Goal: Use online tool/utility: Use online tool/utility

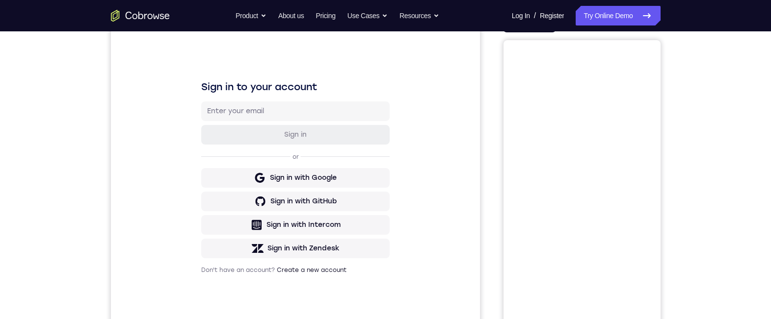
scroll to position [81, 0]
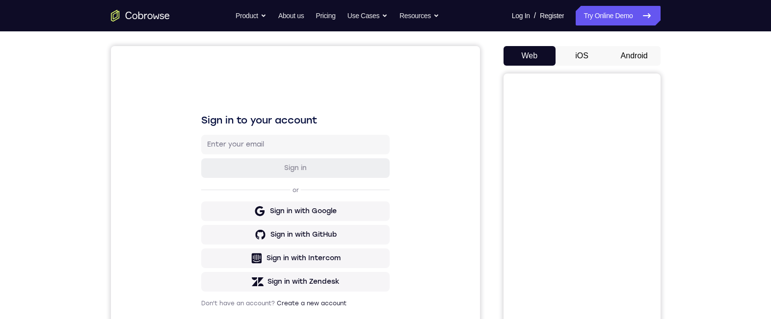
click at [640, 51] on button "Android" at bounding box center [634, 56] width 52 height 20
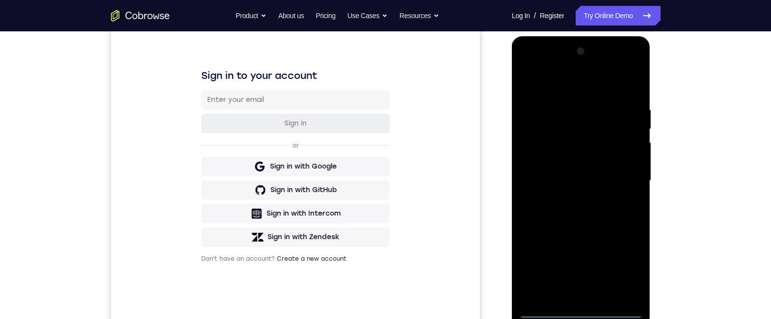
scroll to position [137, 0]
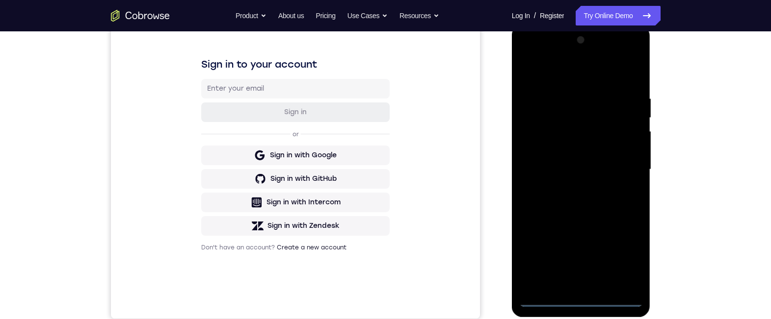
click at [581, 300] on div at bounding box center [581, 169] width 124 height 275
click at [582, 299] on div at bounding box center [581, 169] width 124 height 275
click at [621, 260] on div at bounding box center [581, 169] width 124 height 275
click at [545, 56] on div at bounding box center [581, 169] width 124 height 275
click at [627, 166] on div at bounding box center [581, 169] width 124 height 275
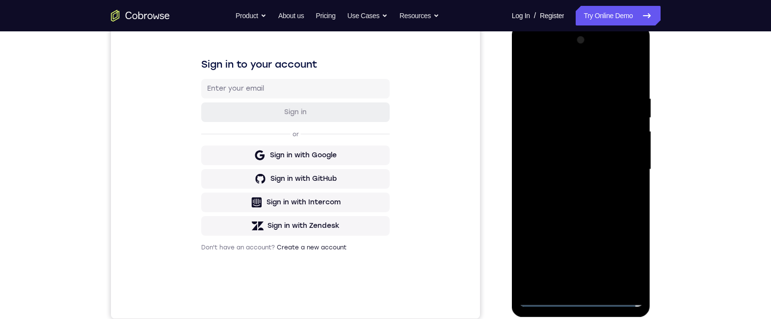
click at [569, 188] on div at bounding box center [581, 169] width 124 height 275
click at [551, 162] on div at bounding box center [581, 169] width 124 height 275
click at [540, 148] on div at bounding box center [581, 169] width 124 height 275
click at [561, 171] on div at bounding box center [581, 169] width 124 height 275
click at [566, 199] on div at bounding box center [581, 169] width 124 height 275
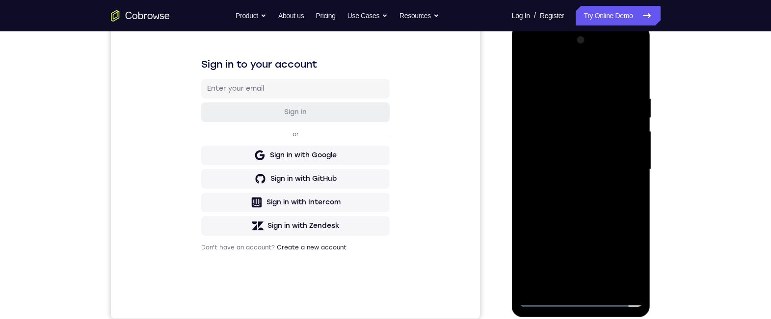
click at [571, 200] on div at bounding box center [581, 169] width 124 height 275
click at [572, 200] on div at bounding box center [581, 169] width 124 height 275
click at [576, 202] on div at bounding box center [581, 169] width 124 height 275
click at [581, 198] on div at bounding box center [581, 169] width 124 height 275
click at [590, 210] on div at bounding box center [581, 169] width 124 height 275
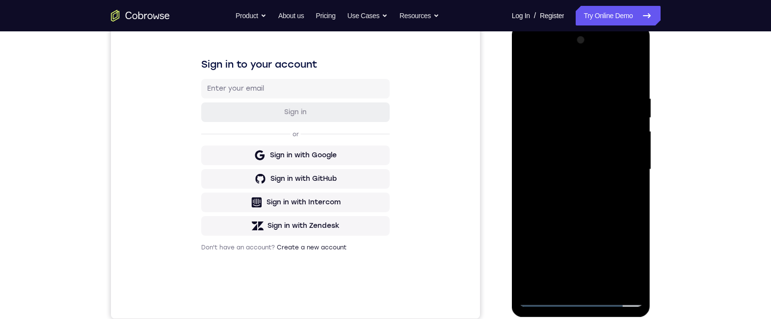
click at [603, 287] on div at bounding box center [581, 169] width 124 height 275
click at [603, 223] on div at bounding box center [581, 169] width 124 height 275
click at [594, 145] on div at bounding box center [581, 169] width 124 height 275
click at [527, 72] on div at bounding box center [581, 169] width 124 height 275
click at [528, 70] on div at bounding box center [581, 169] width 124 height 275
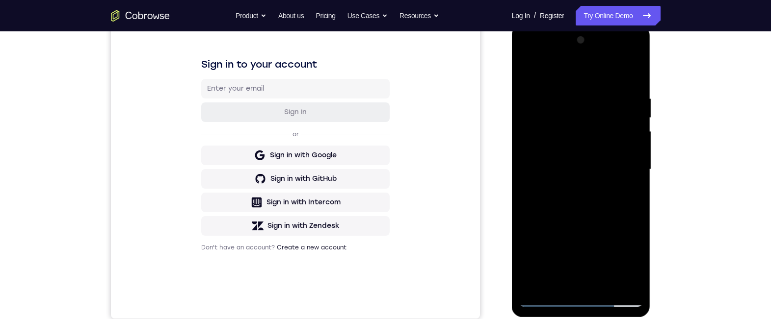
click at [571, 89] on div at bounding box center [581, 169] width 124 height 275
click at [627, 146] on div at bounding box center [581, 169] width 124 height 275
drag, startPoint x: 627, startPoint y: 146, endPoint x: 536, endPoint y: 163, distance: 92.3
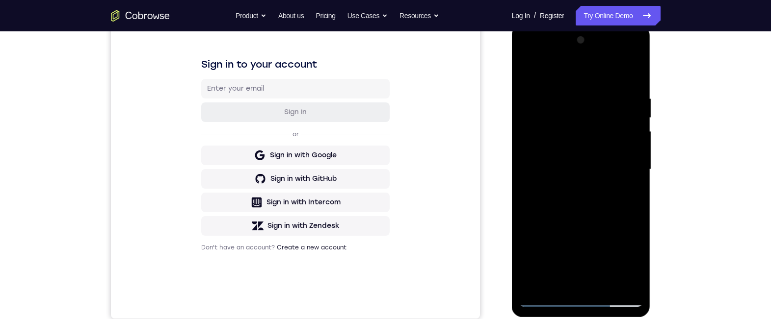
click at [535, 163] on div at bounding box center [581, 169] width 124 height 275
click at [623, 143] on div at bounding box center [581, 169] width 124 height 275
click at [636, 142] on div at bounding box center [581, 169] width 124 height 275
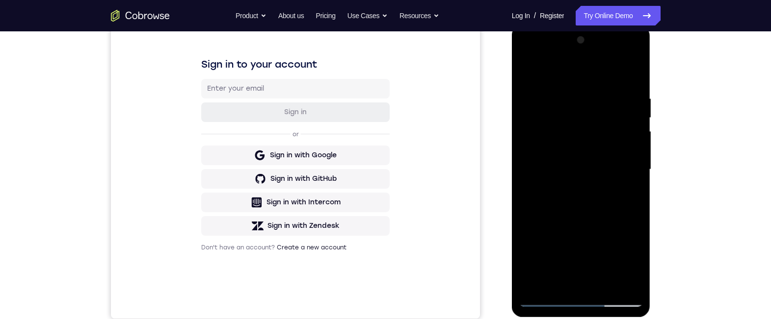
drag, startPoint x: 636, startPoint y: 142, endPoint x: 560, endPoint y: 147, distance: 75.7
click at [552, 154] on div at bounding box center [581, 169] width 124 height 275
click at [631, 77] on div at bounding box center [581, 169] width 124 height 275
drag, startPoint x: 585, startPoint y: 110, endPoint x: 595, endPoint y: 264, distance: 154.4
click at [595, 264] on div at bounding box center [581, 169] width 124 height 275
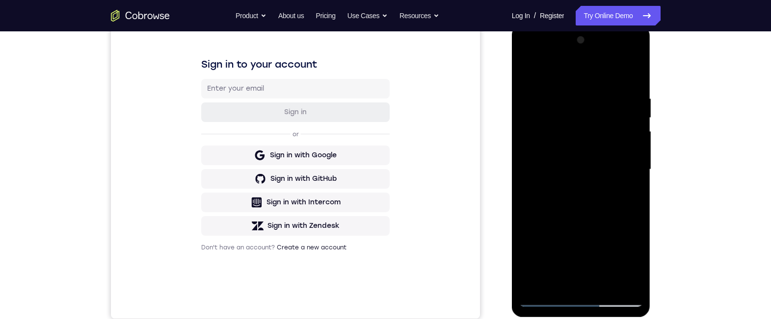
click at [605, 287] on div at bounding box center [581, 169] width 124 height 275
click at [532, 71] on div at bounding box center [581, 169] width 124 height 275
click at [566, 90] on div at bounding box center [581, 169] width 124 height 275
click at [633, 161] on div at bounding box center [581, 169] width 124 height 275
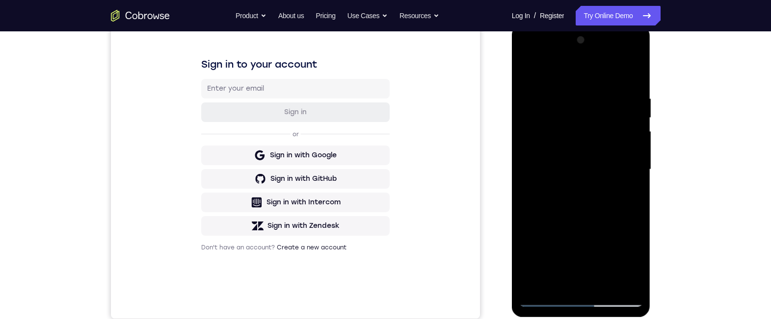
click at [633, 161] on div at bounding box center [581, 169] width 124 height 275
click at [636, 134] on div at bounding box center [581, 169] width 124 height 275
click at [632, 71] on div at bounding box center [581, 169] width 124 height 275
drag, startPoint x: 584, startPoint y: 185, endPoint x: 595, endPoint y: 130, distance: 57.0
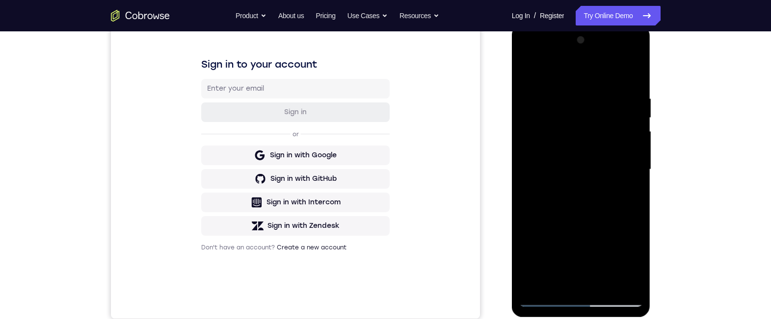
click at [595, 130] on div at bounding box center [581, 169] width 124 height 275
click at [557, 286] on div at bounding box center [581, 169] width 124 height 275
click at [561, 72] on div at bounding box center [581, 169] width 124 height 275
drag, startPoint x: 564, startPoint y: 118, endPoint x: 562, endPoint y: 155, distance: 36.8
click at [562, 171] on div at bounding box center [581, 169] width 124 height 275
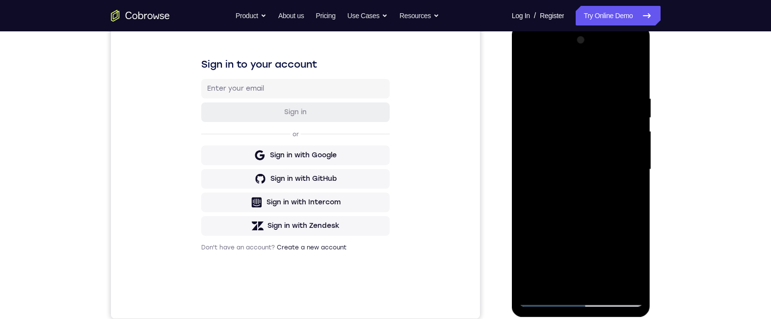
drag, startPoint x: 580, startPoint y: 163, endPoint x: 594, endPoint y: 108, distance: 56.5
click at [595, 101] on div at bounding box center [581, 169] width 124 height 275
drag, startPoint x: 582, startPoint y: 159, endPoint x: 594, endPoint y: 105, distance: 55.2
click at [594, 102] on div at bounding box center [581, 169] width 124 height 275
click at [603, 198] on div at bounding box center [581, 169] width 124 height 275
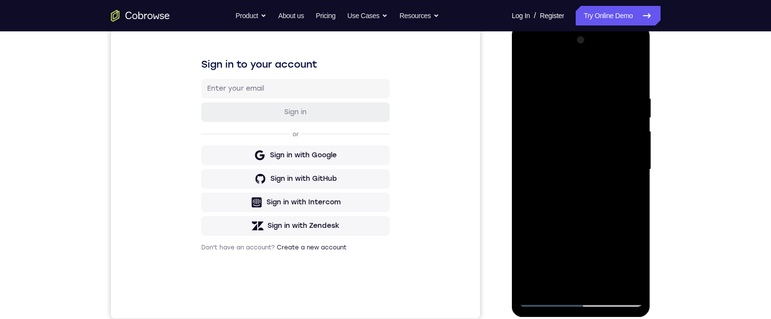
click at [608, 198] on div at bounding box center [581, 169] width 124 height 275
click at [579, 157] on div at bounding box center [581, 169] width 124 height 275
drag, startPoint x: 627, startPoint y: 131, endPoint x: 609, endPoint y: 175, distance: 47.7
click at [609, 175] on div at bounding box center [581, 169] width 124 height 275
drag, startPoint x: 600, startPoint y: 111, endPoint x: 608, endPoint y: 176, distance: 64.8
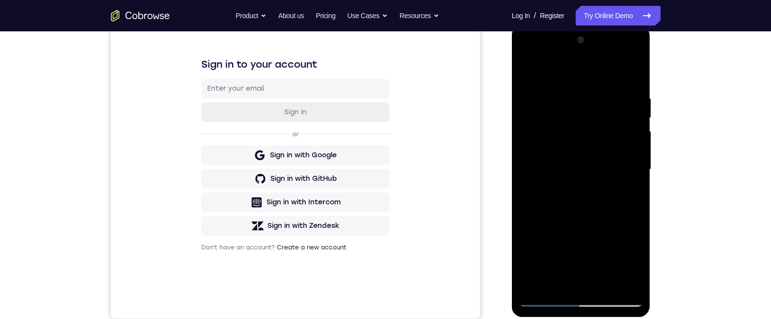
click at [608, 181] on div at bounding box center [581, 169] width 124 height 275
click at [532, 73] on div at bounding box center [581, 169] width 124 height 275
drag, startPoint x: 572, startPoint y: 168, endPoint x: 579, endPoint y: 293, distance: 125.8
click at [585, 293] on div at bounding box center [581, 169] width 124 height 275
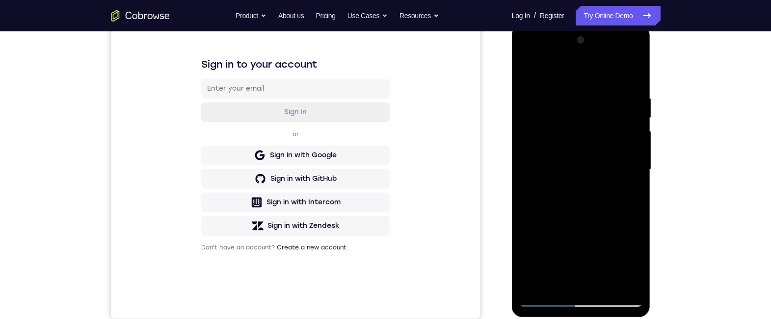
click at [557, 289] on div at bounding box center [581, 169] width 124 height 275
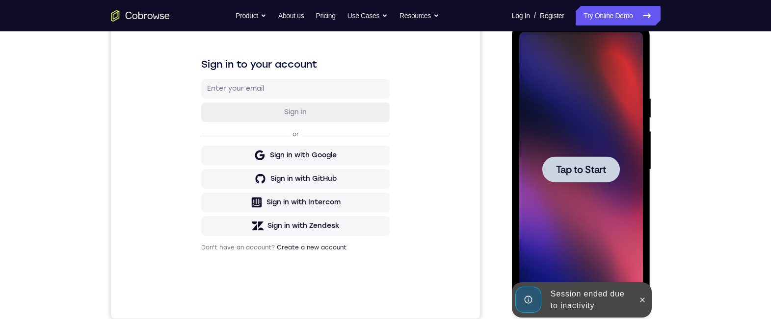
click at [583, 168] on span "Tap to Start" at bounding box center [581, 170] width 50 height 10
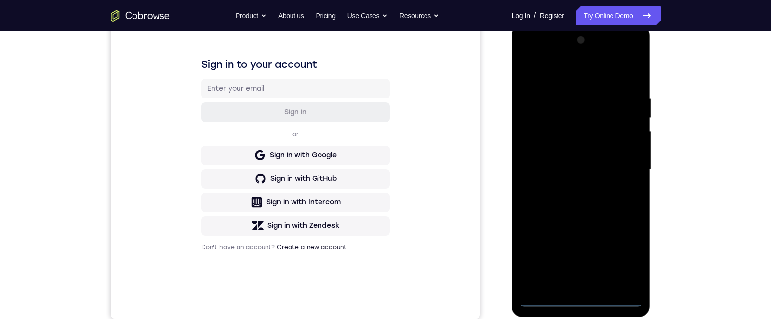
click at [580, 297] on div at bounding box center [581, 169] width 124 height 275
click at [634, 260] on div at bounding box center [581, 169] width 124 height 275
click at [578, 73] on div at bounding box center [581, 169] width 124 height 275
drag, startPoint x: 620, startPoint y: 177, endPoint x: 622, endPoint y: 170, distance: 7.1
click at [622, 170] on div at bounding box center [581, 169] width 124 height 275
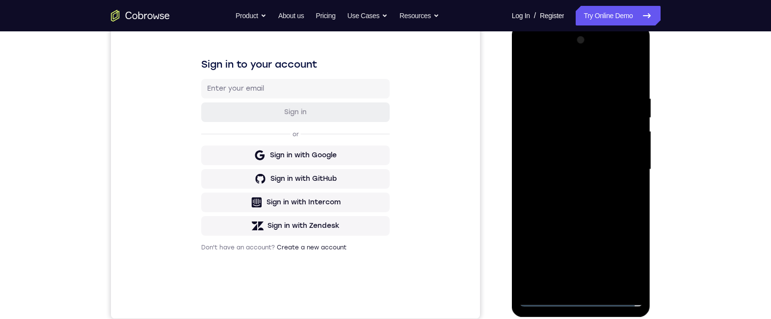
click at [622, 170] on div at bounding box center [581, 169] width 124 height 275
click at [621, 163] on div at bounding box center [581, 169] width 124 height 275
click at [569, 186] on div at bounding box center [581, 169] width 124 height 275
click at [550, 155] on div at bounding box center [581, 169] width 124 height 275
click at [549, 147] on div at bounding box center [581, 169] width 124 height 275
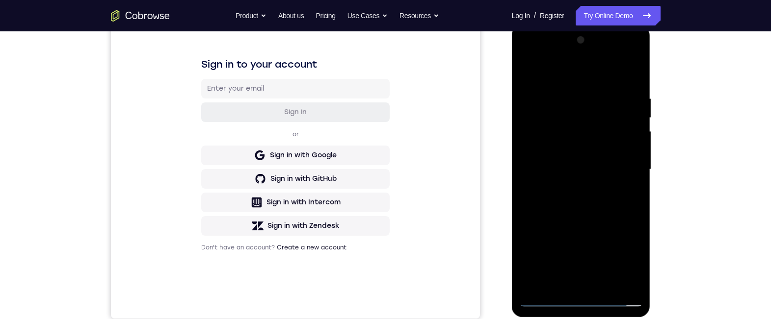
click at [539, 166] on div at bounding box center [581, 169] width 124 height 275
click at [541, 199] on div at bounding box center [581, 169] width 124 height 275
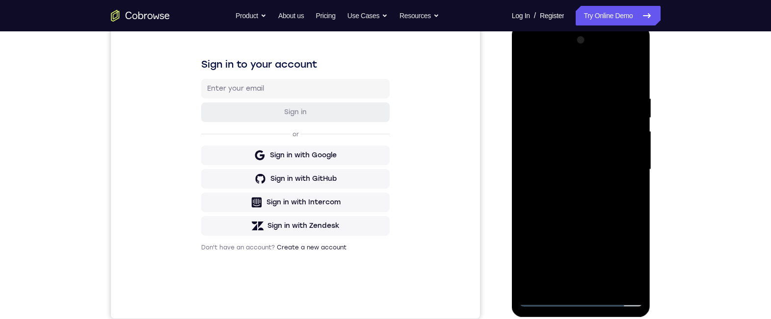
click at [541, 199] on div at bounding box center [581, 169] width 124 height 275
click at [608, 209] on div at bounding box center [581, 169] width 124 height 275
click at [635, 219] on div at bounding box center [581, 169] width 124 height 275
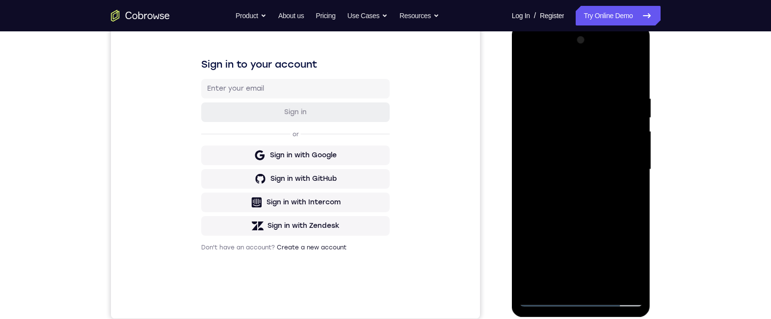
click at [567, 88] on div at bounding box center [581, 169] width 124 height 275
click at [632, 76] on div at bounding box center [581, 169] width 124 height 275
click at [607, 282] on div at bounding box center [581, 169] width 124 height 275
click at [616, 221] on div at bounding box center [581, 169] width 124 height 275
click at [610, 168] on div at bounding box center [581, 169] width 124 height 275
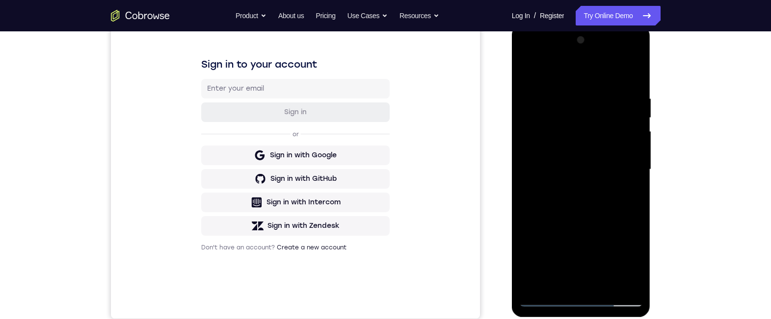
drag, startPoint x: 628, startPoint y: 160, endPoint x: 625, endPoint y: 216, distance: 56.0
click at [625, 217] on div at bounding box center [581, 169] width 124 height 275
drag, startPoint x: 633, startPoint y: 163, endPoint x: 628, endPoint y: 189, distance: 26.0
click at [629, 189] on div at bounding box center [581, 169] width 124 height 275
drag, startPoint x: 621, startPoint y: 172, endPoint x: 625, endPoint y: 145, distance: 27.3
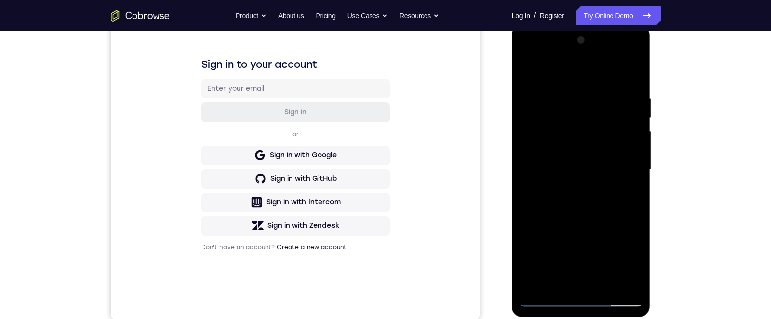
click at [623, 139] on div at bounding box center [581, 169] width 124 height 275
drag, startPoint x: 632, startPoint y: 183, endPoint x: 631, endPoint y: 147, distance: 35.8
click at [631, 144] on div at bounding box center [581, 169] width 124 height 275
drag, startPoint x: 630, startPoint y: 173, endPoint x: 633, endPoint y: 138, distance: 35.4
click at [633, 137] on div at bounding box center [581, 169] width 124 height 275
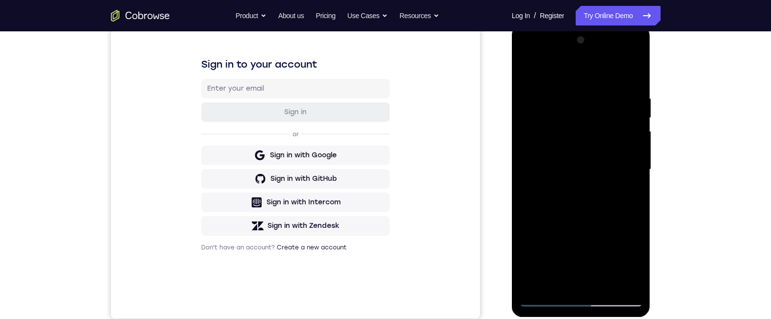
click at [628, 196] on div at bounding box center [581, 169] width 124 height 275
click at [528, 71] on div at bounding box center [581, 169] width 124 height 275
click at [583, 165] on div at bounding box center [581, 169] width 124 height 275
click at [625, 196] on div at bounding box center [581, 169] width 124 height 275
click at [531, 71] on div at bounding box center [581, 169] width 124 height 275
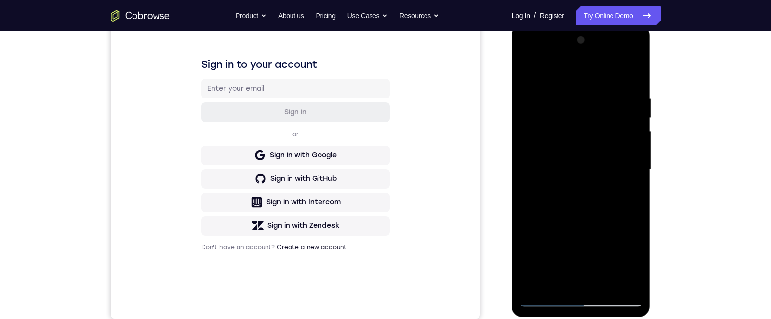
click at [533, 73] on div at bounding box center [581, 169] width 124 height 275
click at [594, 91] on div at bounding box center [581, 169] width 124 height 275
click at [636, 150] on div at bounding box center [581, 169] width 124 height 275
click at [621, 284] on div at bounding box center [581, 169] width 124 height 275
click at [635, 155] on div at bounding box center [581, 169] width 124 height 275
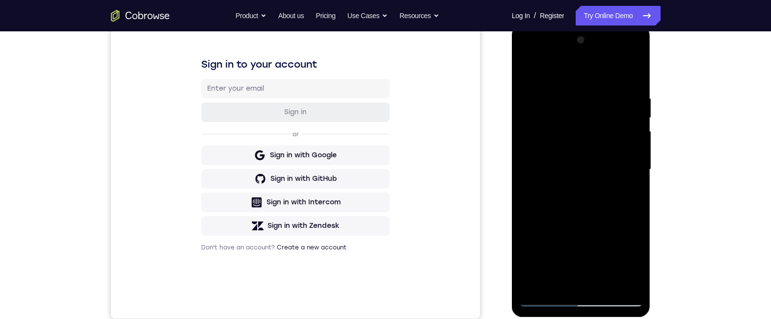
click at [630, 159] on div at bounding box center [581, 169] width 124 height 275
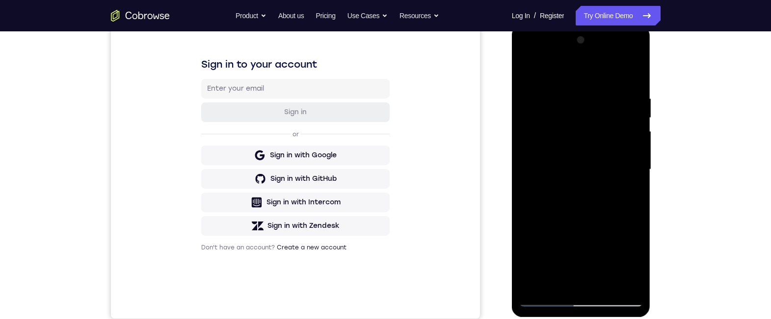
click at [630, 159] on div at bounding box center [581, 169] width 124 height 275
click at [633, 158] on div at bounding box center [581, 169] width 124 height 275
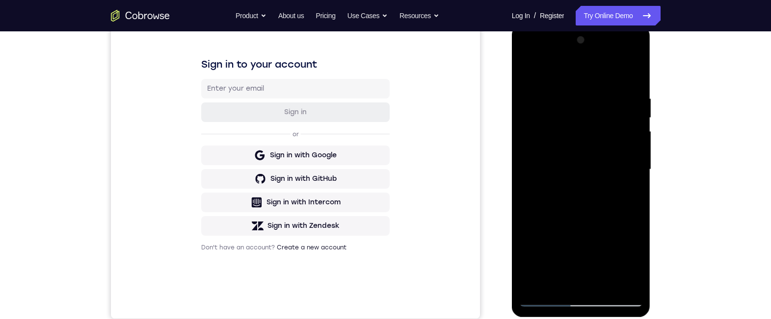
click at [633, 158] on div at bounding box center [581, 169] width 124 height 275
click at [631, 159] on div at bounding box center [581, 169] width 124 height 275
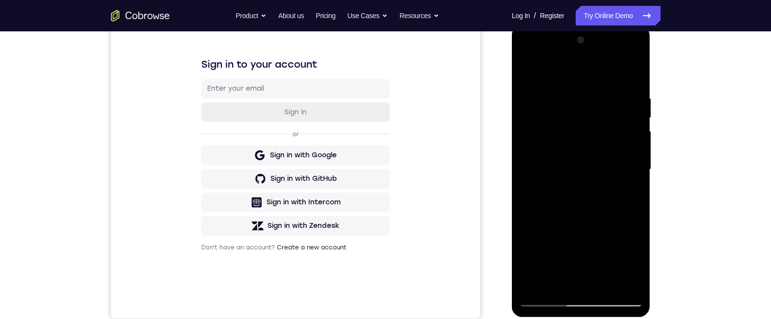
click at [631, 159] on div at bounding box center [581, 169] width 124 height 275
click at [633, 163] on div at bounding box center [581, 169] width 124 height 275
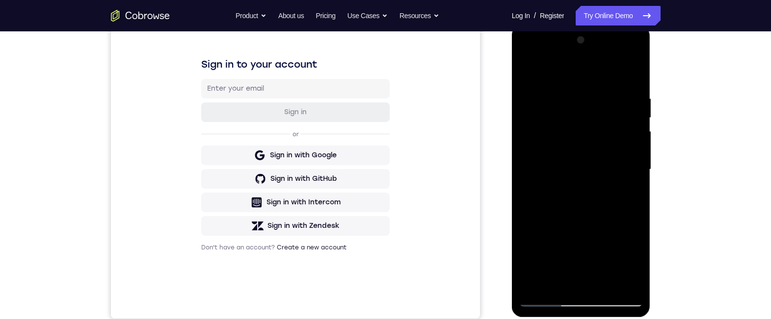
click at [633, 163] on div at bounding box center [581, 169] width 124 height 275
click at [631, 165] on div at bounding box center [581, 169] width 124 height 275
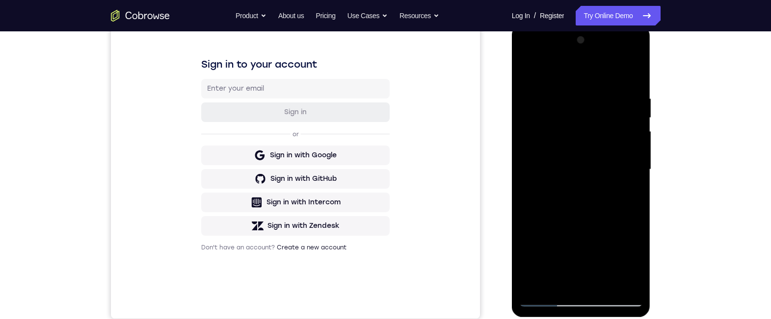
click at [629, 155] on div at bounding box center [581, 169] width 124 height 275
drag, startPoint x: 629, startPoint y: 155, endPoint x: 556, endPoint y: 169, distance: 74.5
click at [555, 169] on div at bounding box center [581, 169] width 124 height 275
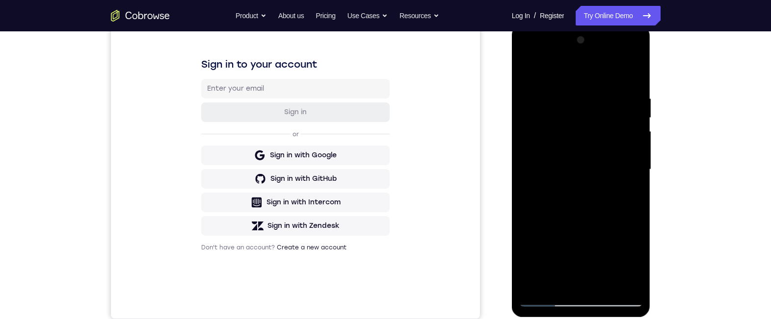
click at [624, 180] on div at bounding box center [581, 169] width 124 height 275
drag, startPoint x: 628, startPoint y: 173, endPoint x: 555, endPoint y: 172, distance: 72.6
click at [551, 172] on div at bounding box center [581, 169] width 124 height 275
click at [627, 170] on div at bounding box center [581, 169] width 124 height 275
click at [626, 166] on div at bounding box center [581, 169] width 124 height 275
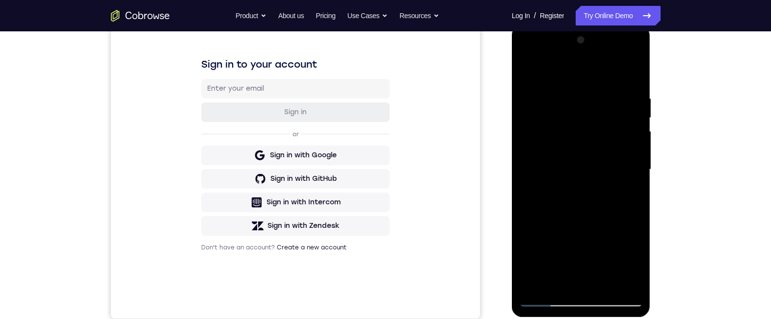
drag, startPoint x: 626, startPoint y: 166, endPoint x: 531, endPoint y: 166, distance: 94.7
click at [530, 166] on div at bounding box center [581, 169] width 124 height 275
click at [610, 168] on div at bounding box center [581, 169] width 124 height 275
click at [626, 139] on div at bounding box center [581, 169] width 124 height 275
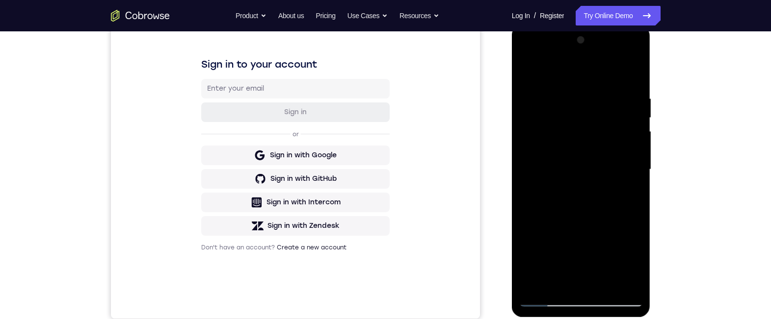
click at [627, 156] on div at bounding box center [581, 169] width 124 height 275
click at [631, 158] on div at bounding box center [581, 169] width 124 height 275
drag, startPoint x: 631, startPoint y: 158, endPoint x: 582, endPoint y: 156, distance: 48.7
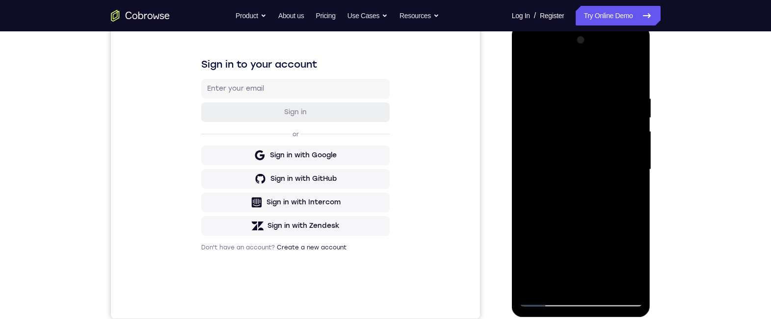
click at [580, 160] on div at bounding box center [581, 169] width 124 height 275
click at [548, 155] on div at bounding box center [581, 169] width 124 height 275
click at [631, 77] on div at bounding box center [581, 169] width 124 height 275
click at [600, 145] on div at bounding box center [581, 169] width 124 height 275
drag, startPoint x: 600, startPoint y: 145, endPoint x: 606, endPoint y: 137, distance: 10.1
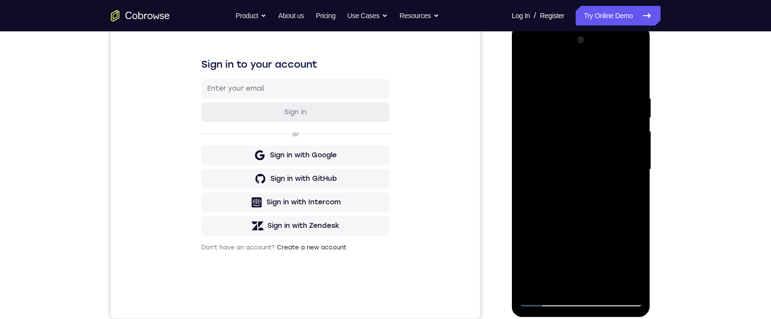
click at [600, 145] on div at bounding box center [581, 169] width 124 height 275
click at [642, 101] on div at bounding box center [581, 169] width 124 height 275
click at [604, 108] on div at bounding box center [581, 169] width 124 height 275
drag, startPoint x: 604, startPoint y: 108, endPoint x: 591, endPoint y: 144, distance: 38.0
click at [591, 144] on div at bounding box center [581, 169] width 124 height 275
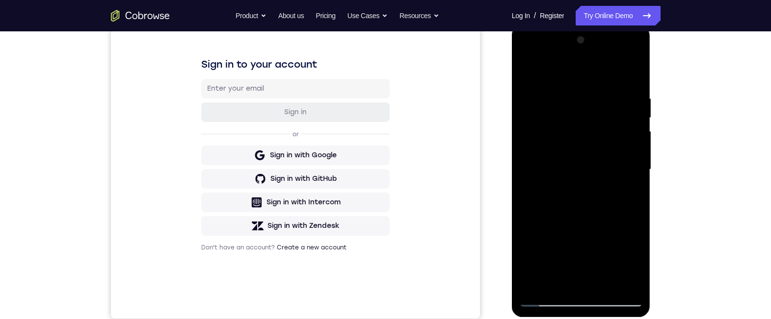
click at [591, 144] on div at bounding box center [581, 169] width 124 height 275
click at [596, 128] on div at bounding box center [581, 169] width 124 height 275
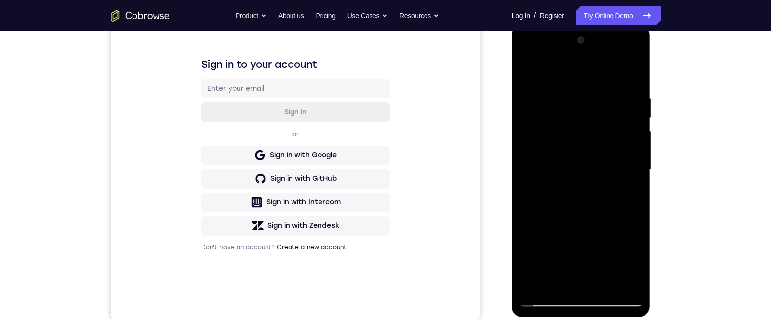
click at [596, 128] on div at bounding box center [581, 169] width 124 height 275
click at [533, 284] on div at bounding box center [581, 169] width 124 height 275
drag, startPoint x: 580, startPoint y: 109, endPoint x: 566, endPoint y: 202, distance: 93.8
click at [566, 202] on div at bounding box center [581, 169] width 124 height 275
click at [571, 91] on div at bounding box center [581, 169] width 124 height 275
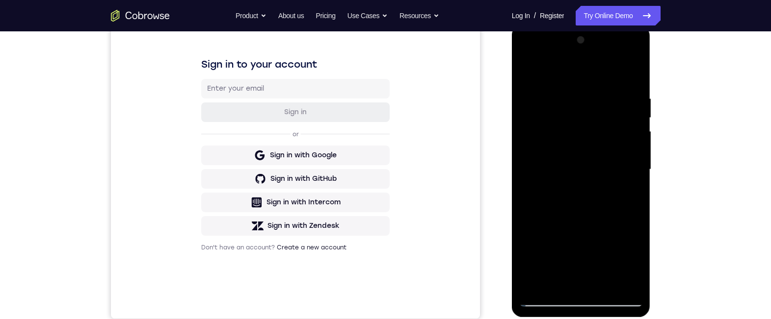
click at [645, 139] on div at bounding box center [581, 171] width 139 height 292
click at [637, 141] on div at bounding box center [581, 169] width 124 height 275
click at [637, 140] on div at bounding box center [581, 169] width 124 height 275
click at [636, 75] on div at bounding box center [581, 169] width 124 height 275
click at [573, 179] on div at bounding box center [581, 169] width 124 height 275
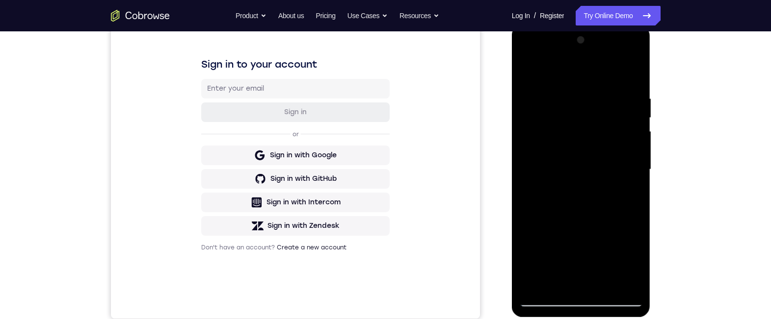
drag, startPoint x: 573, startPoint y: 179, endPoint x: 576, endPoint y: 169, distance: 10.2
click at [573, 179] on div at bounding box center [581, 169] width 124 height 275
drag, startPoint x: 624, startPoint y: 76, endPoint x: 560, endPoint y: 92, distance: 65.8
click at [559, 91] on div at bounding box center [581, 169] width 124 height 275
click at [611, 156] on div at bounding box center [581, 169] width 124 height 275
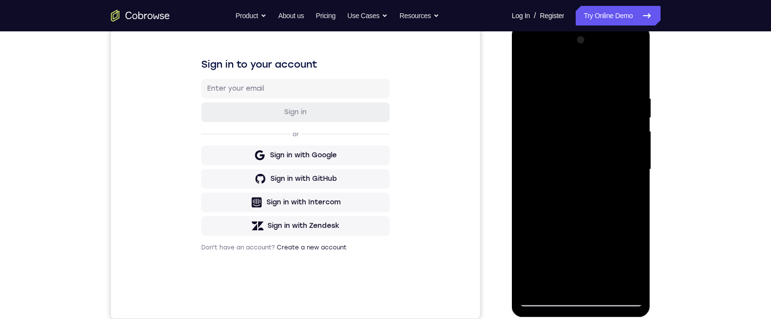
click at [587, 25] on div at bounding box center [581, 25] width 139 height 0
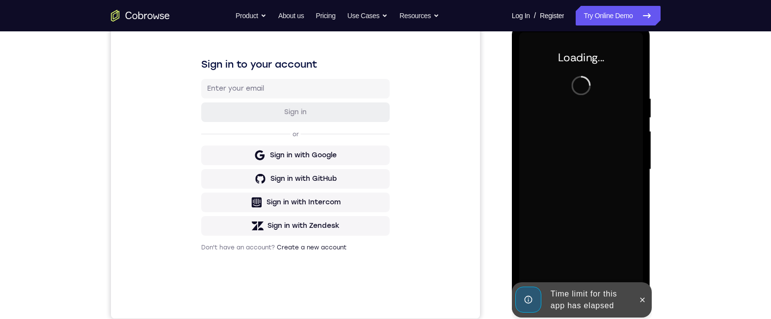
scroll to position [162, 0]
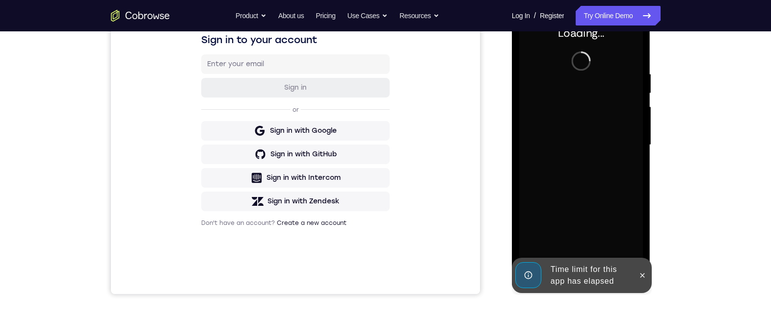
drag, startPoint x: 708, startPoint y: 58, endPoint x: 136, endPoint y: 40, distance: 572.3
click at [708, 58] on div "Your Support Agent Your Customer Web iOS Android Next Steps We’d be happy to gi…" at bounding box center [385, 192] width 771 height 647
